Goal: Find specific page/section: Find specific page/section

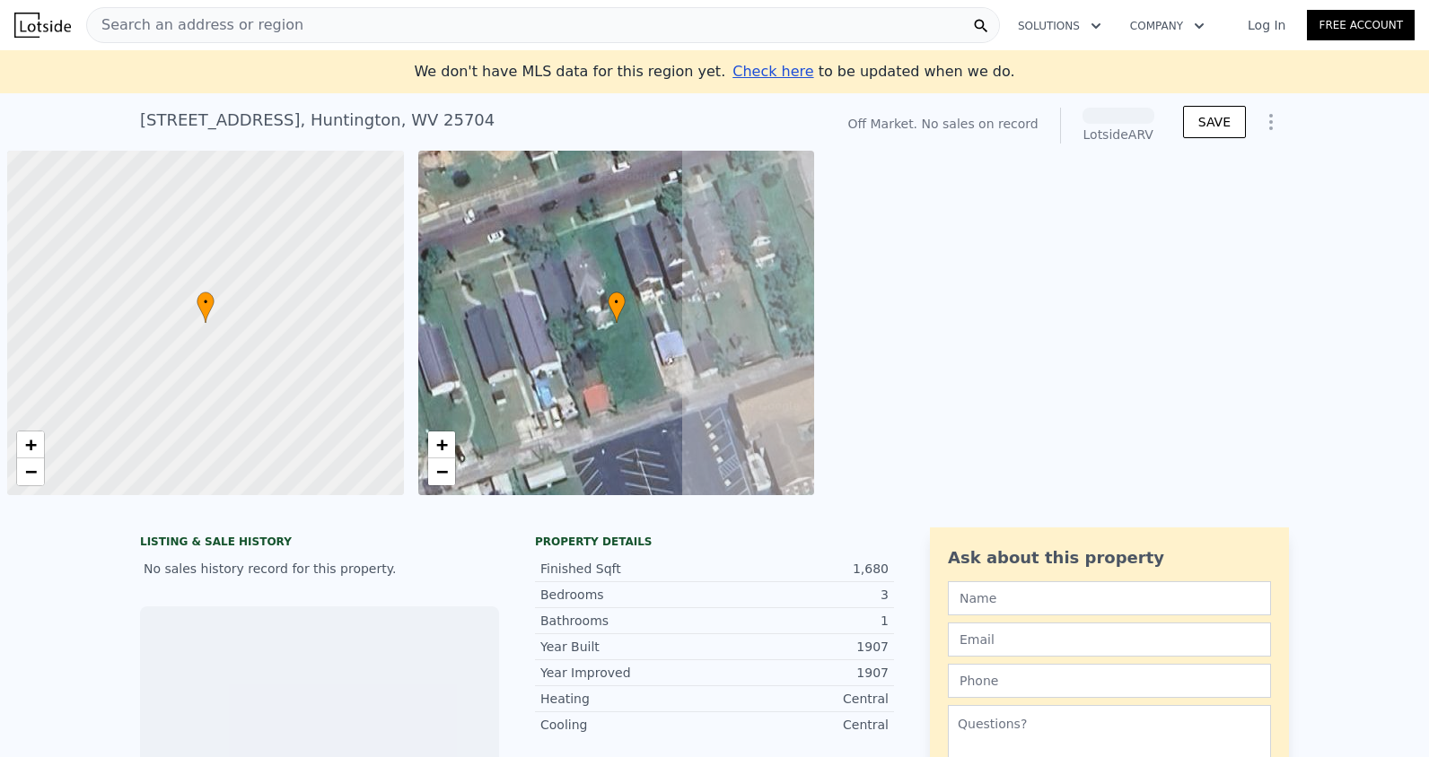
scroll to position [0, 7]
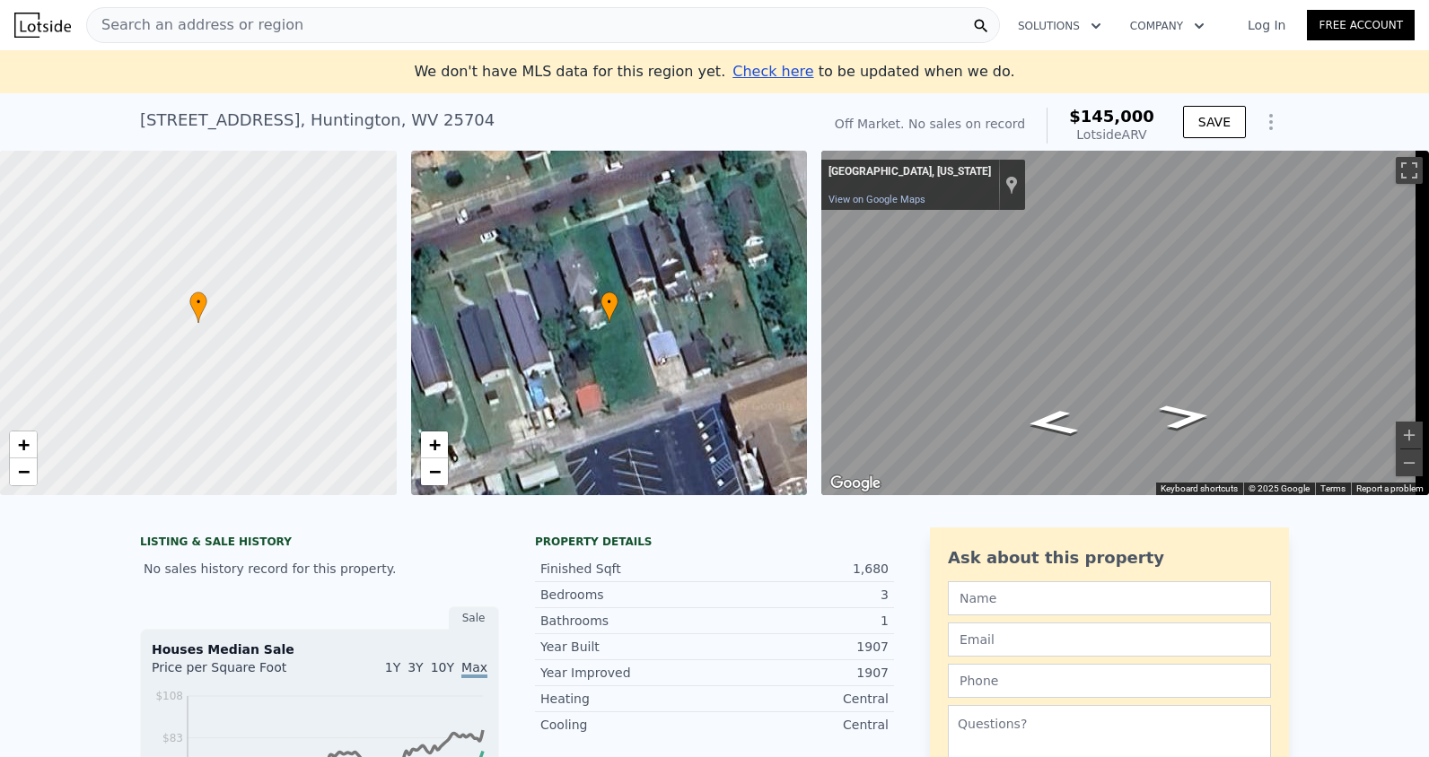
click at [1299, 389] on div "Map" at bounding box center [1124, 323] width 607 height 345
drag, startPoint x: 1062, startPoint y: 419, endPoint x: 1102, endPoint y: 376, distance: 58.4
click at [1102, 376] on div "Map" at bounding box center [1124, 323] width 607 height 345
click at [1151, 371] on icon "Go East" at bounding box center [1154, 372] width 134 height 44
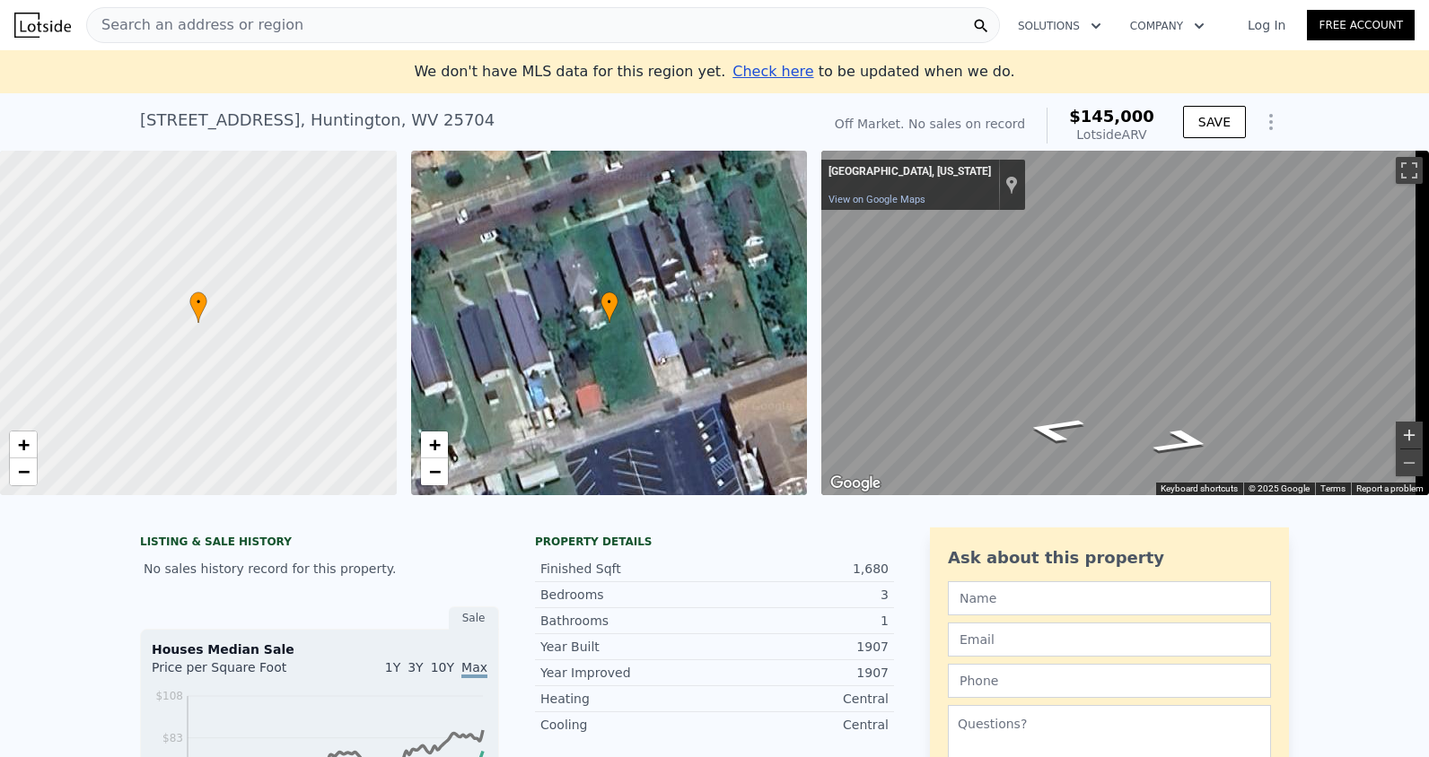
click at [1395, 436] on button "Zoom in" at bounding box center [1408, 435] width 27 height 27
click at [584, 411] on div "• + −" at bounding box center [609, 323] width 397 height 345
click at [643, 363] on div "• + − • + − ← Move left → Move right ↑ Move up ↓ Move down + Zoom in - Zoom out…" at bounding box center [714, 323] width 1429 height 345
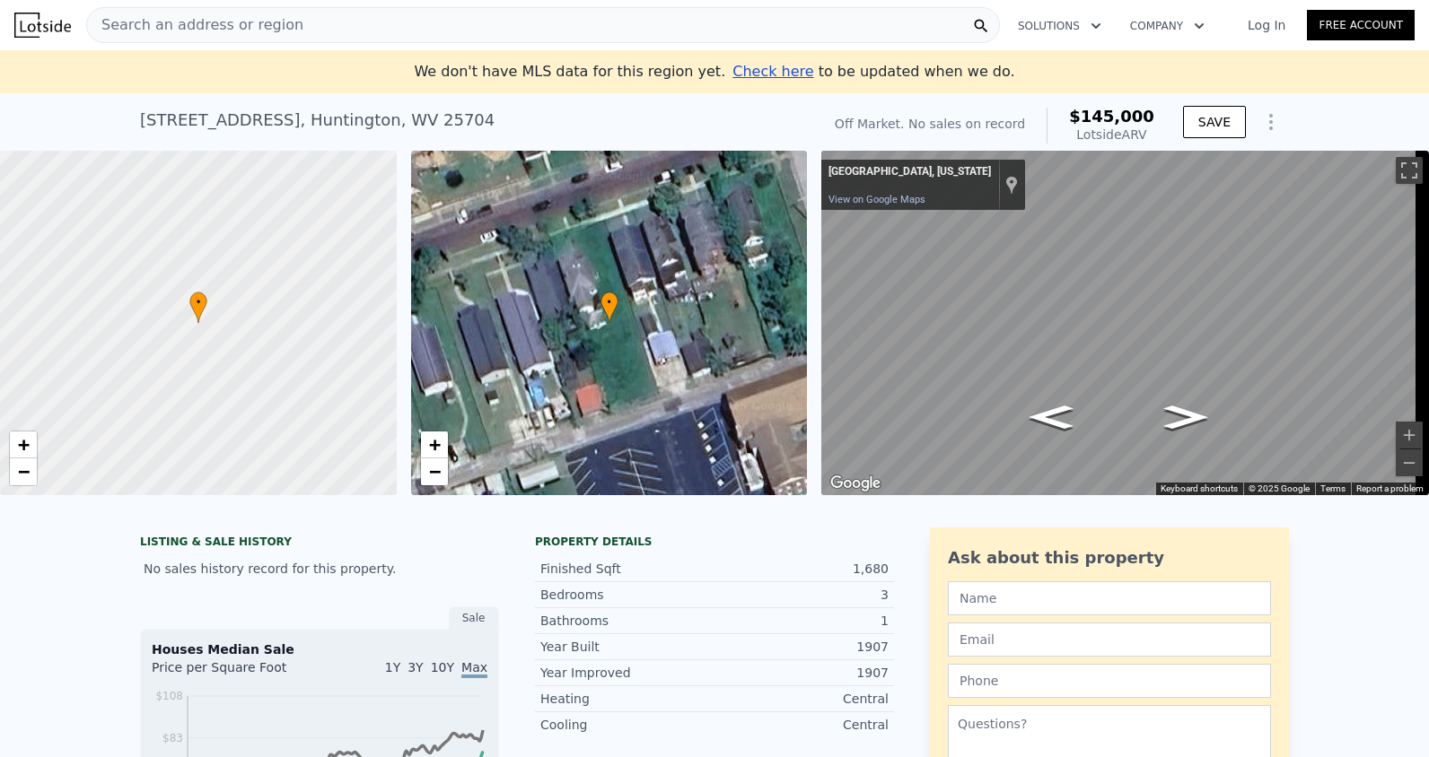
click at [681, 349] on div "• + − • + − ← Move left → Move right ↑ Move up ↓ Move down + Zoom in - Zoom out…" at bounding box center [714, 323] width 1429 height 345
click at [785, 334] on div "• + − • + − ← Move left → Move right ↑ Move up ↓ Move down + Zoom in - Zoom out…" at bounding box center [714, 323] width 1429 height 345
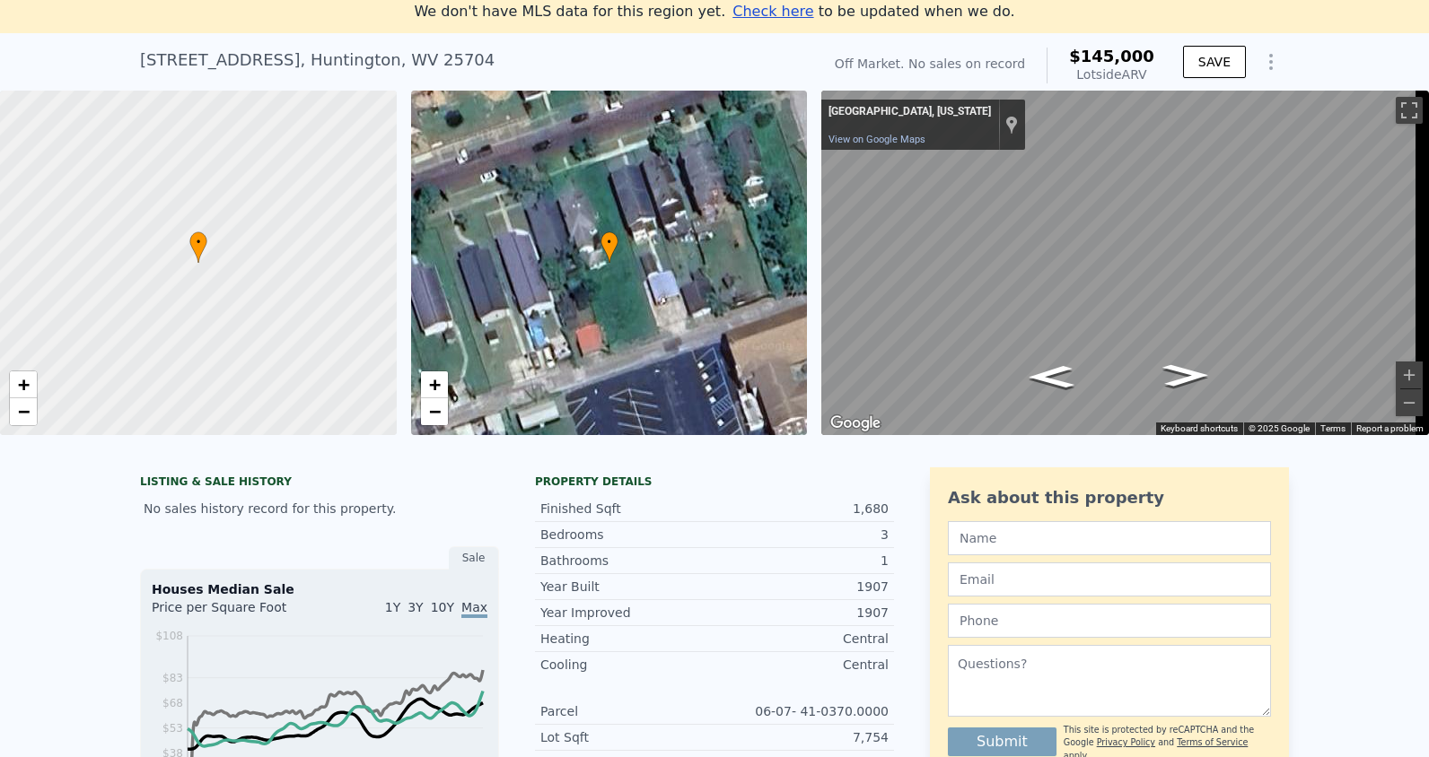
scroll to position [90, 0]
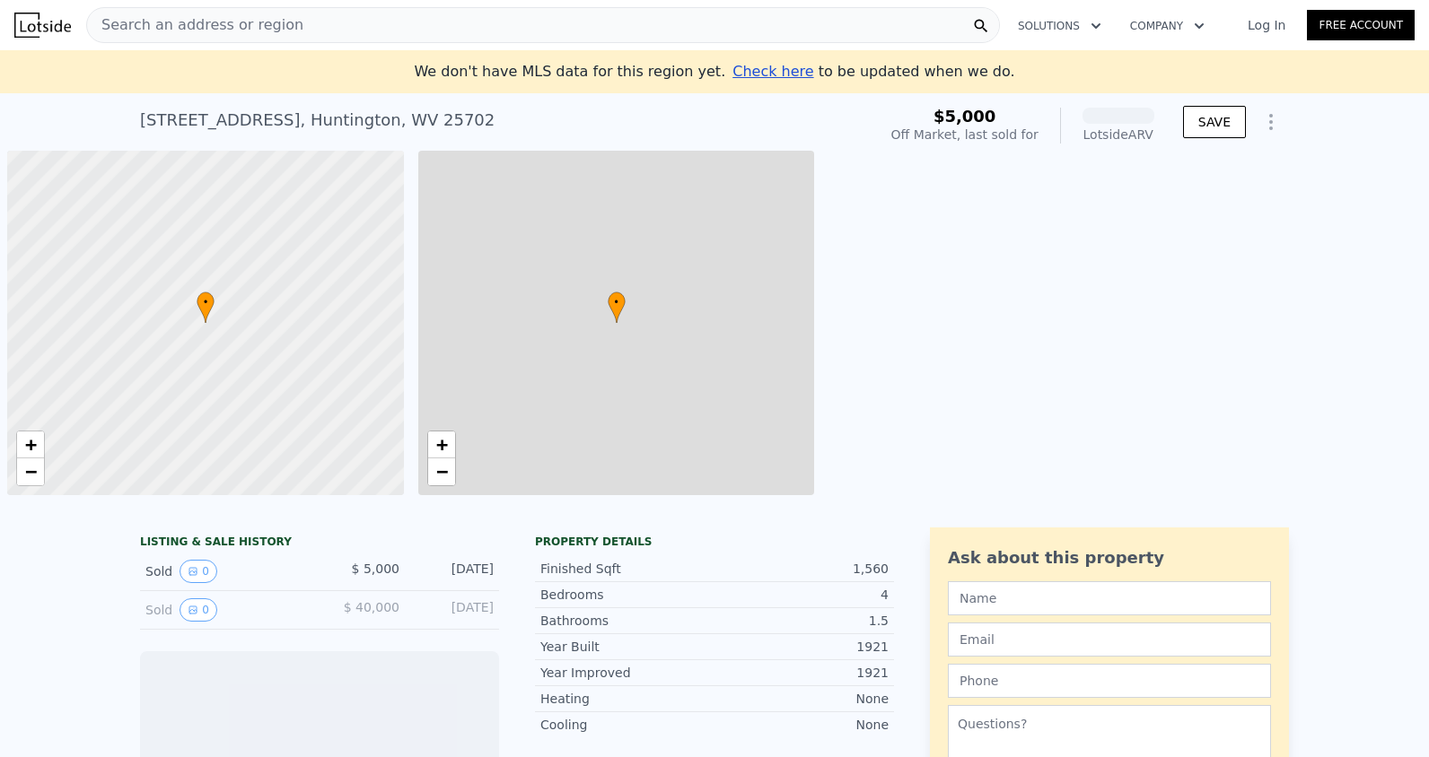
scroll to position [0, 7]
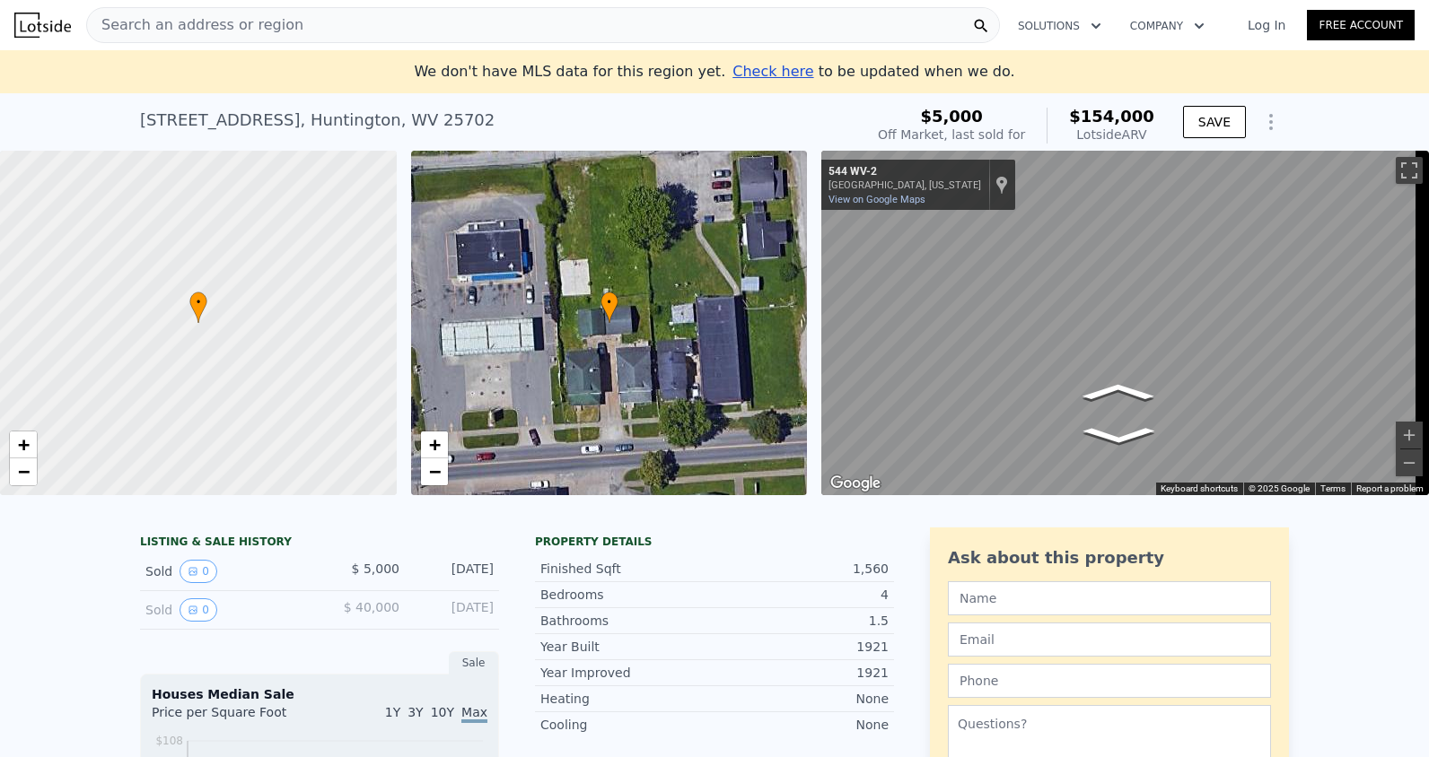
click at [816, 347] on div "← Move left → Move right ↑ Move up ↓ Move down + Zoom in - Zoom out 544 WV-2 Hu…" at bounding box center [1117, 323] width 607 height 345
click at [816, 357] on div "← Move left → Move right ↑ Move up ↓ Move down + Zoom in - Zoom out 544 WV-2 Hu…" at bounding box center [1117, 323] width 607 height 345
click at [1171, 354] on div "← Move left → Move right ↑ Move up ↓ Move down + Zoom in - Zoom out 544 WV-2 Hu…" at bounding box center [1117, 323] width 607 height 345
click at [1395, 427] on button "Zoom in" at bounding box center [1408, 435] width 27 height 27
click at [1407, 439] on button "Zoom in" at bounding box center [1408, 435] width 27 height 27
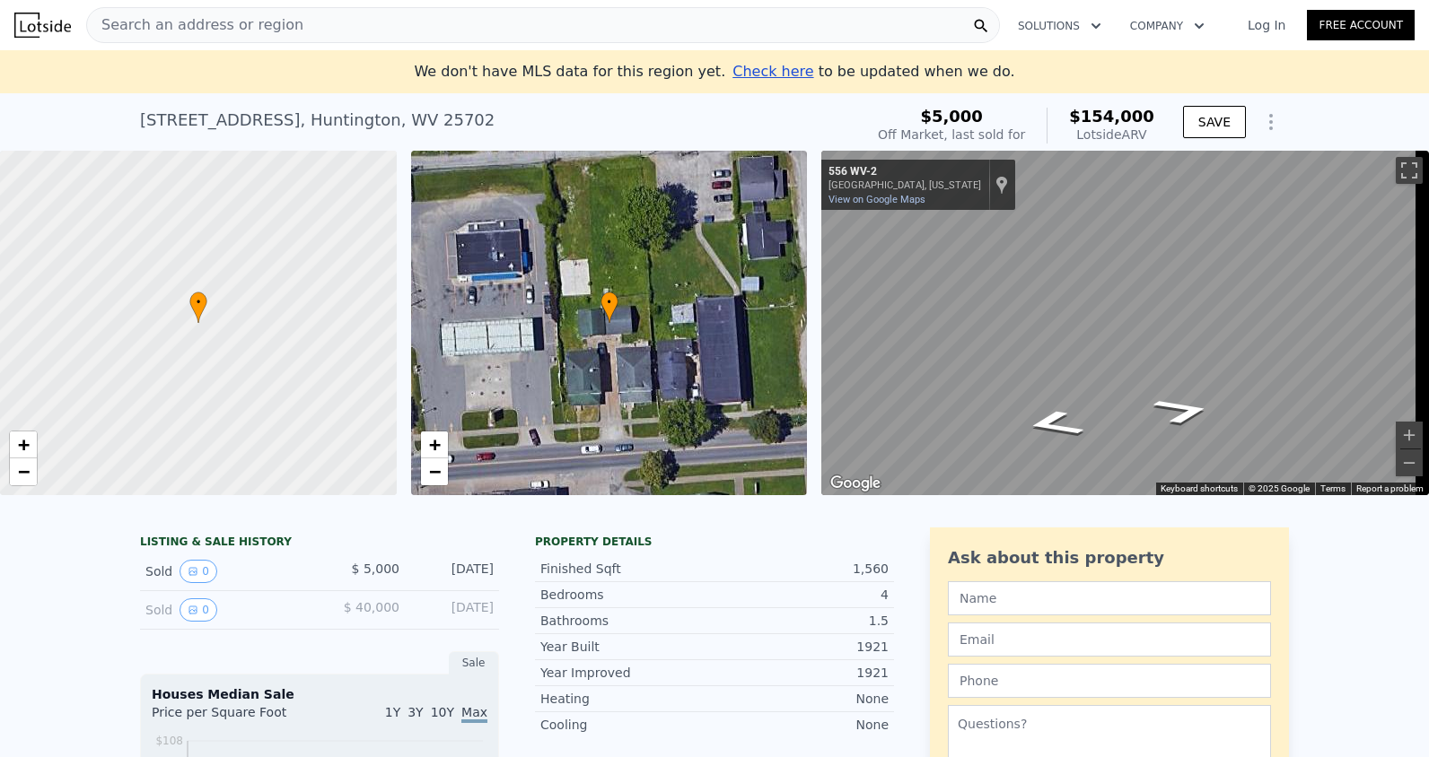
click at [229, 26] on span "Search an address or region" at bounding box center [195, 25] width 216 height 22
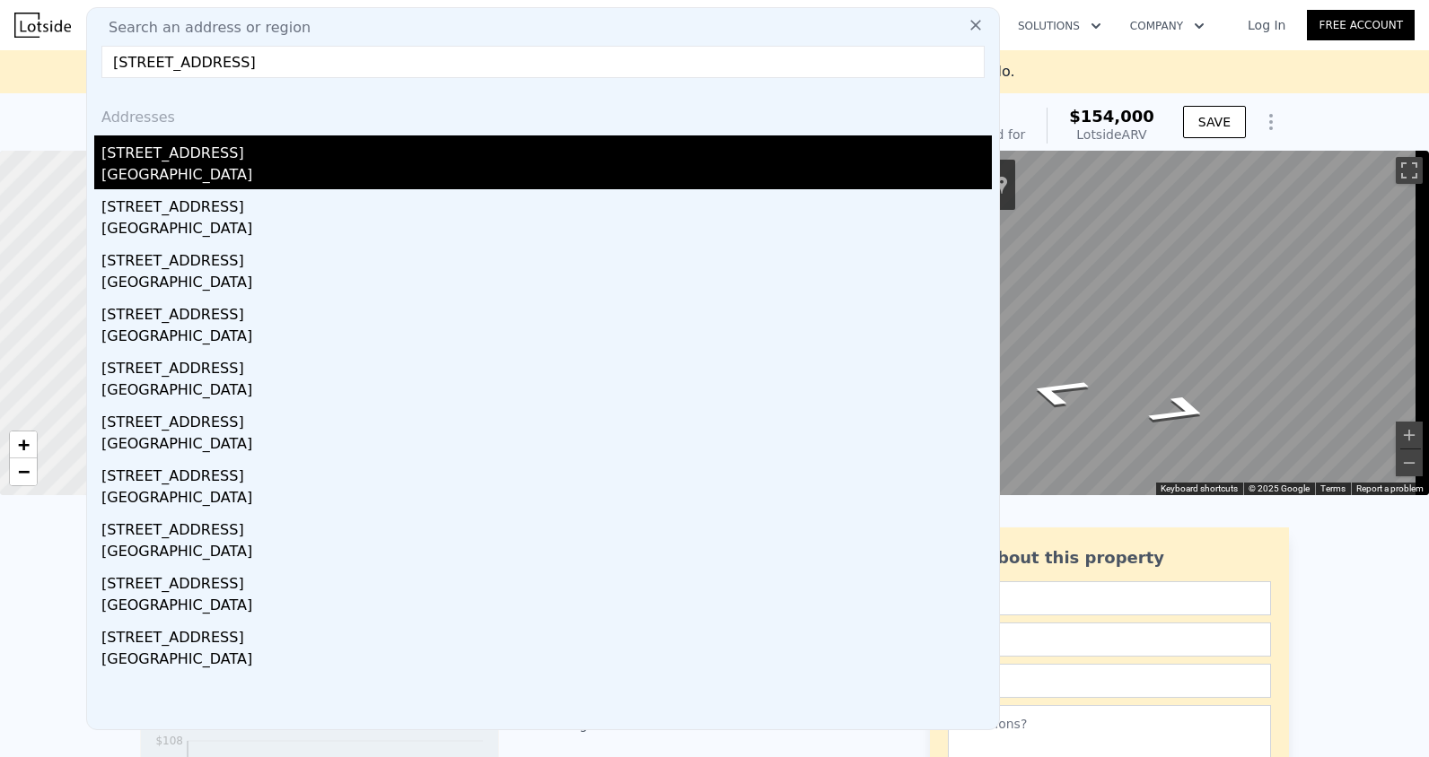
type input "294 Lexington Ave, Rochester, NY 14613"
click at [252, 171] on div "Rochester, NY 14613" at bounding box center [546, 176] width 890 height 25
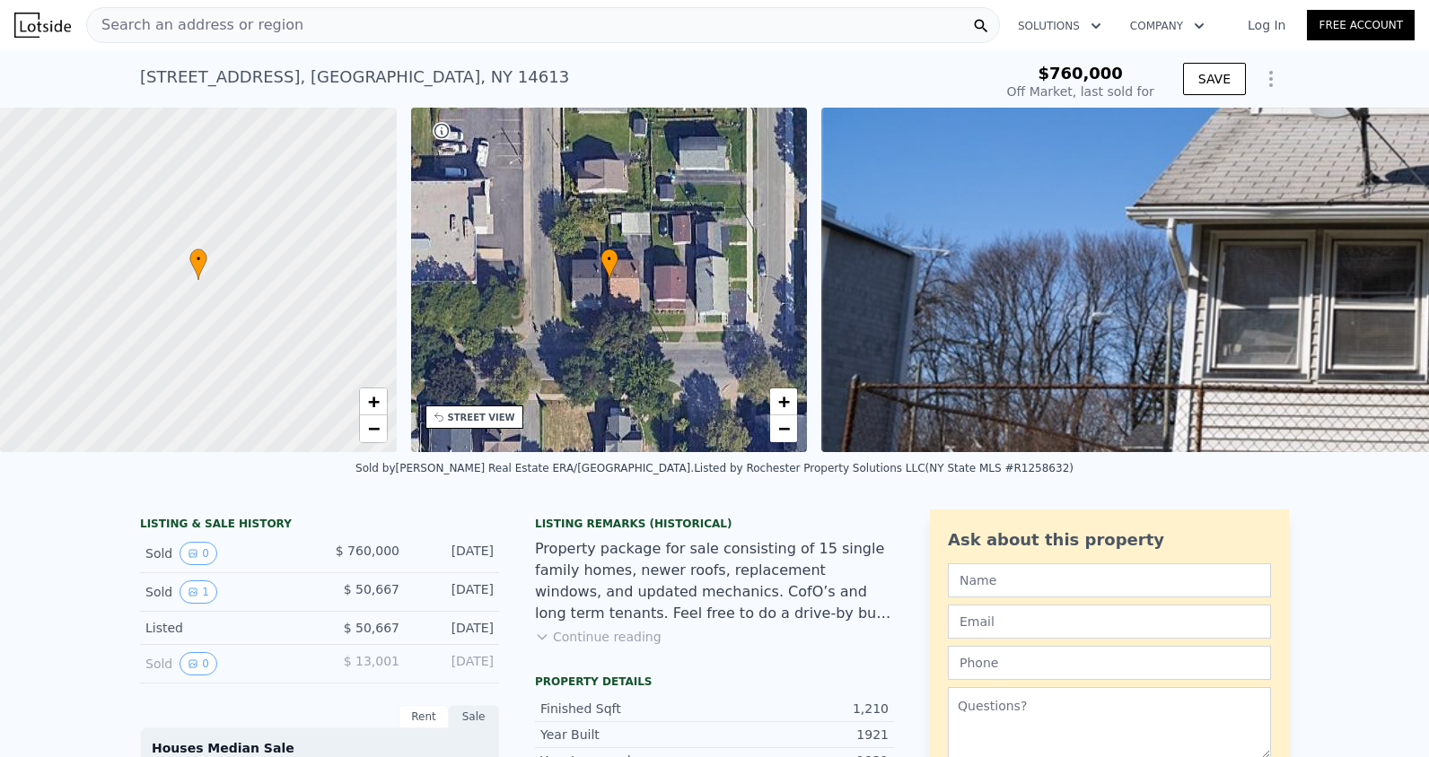
click at [717, 215] on div "• + −" at bounding box center [609, 280] width 397 height 345
